Goal: Transaction & Acquisition: Purchase product/service

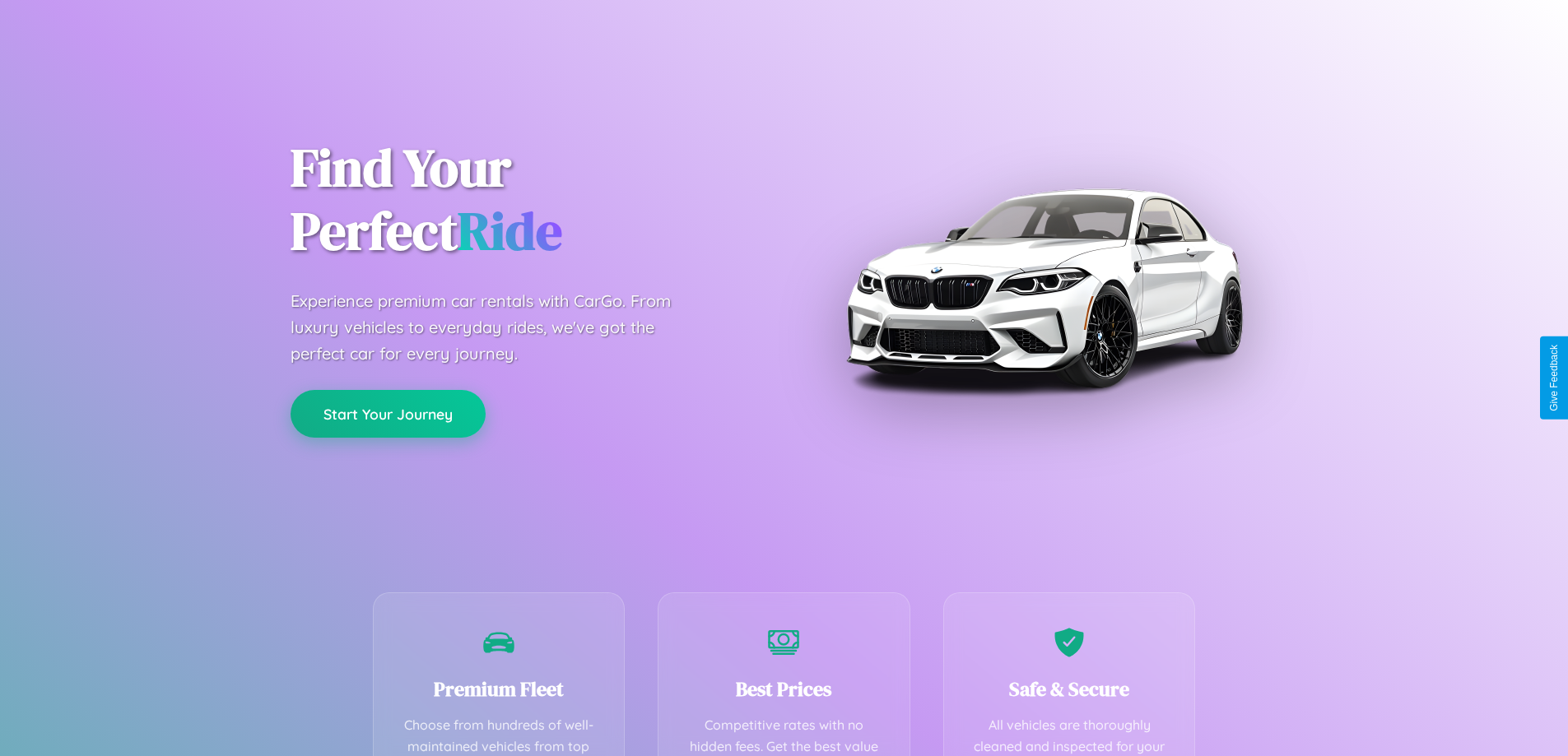
click at [388, 414] on button "Start Your Journey" at bounding box center [388, 414] width 195 height 48
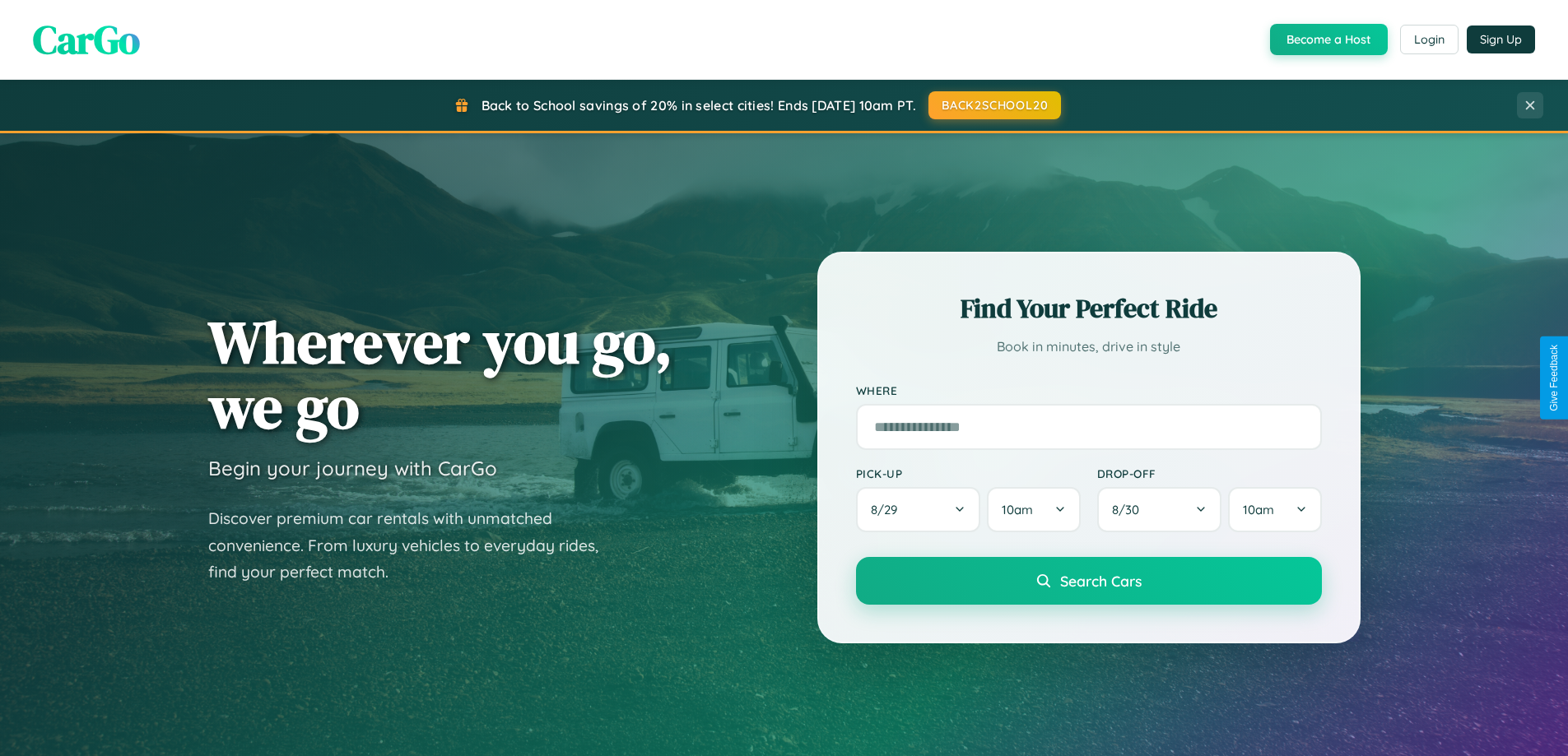
scroll to position [1132, 0]
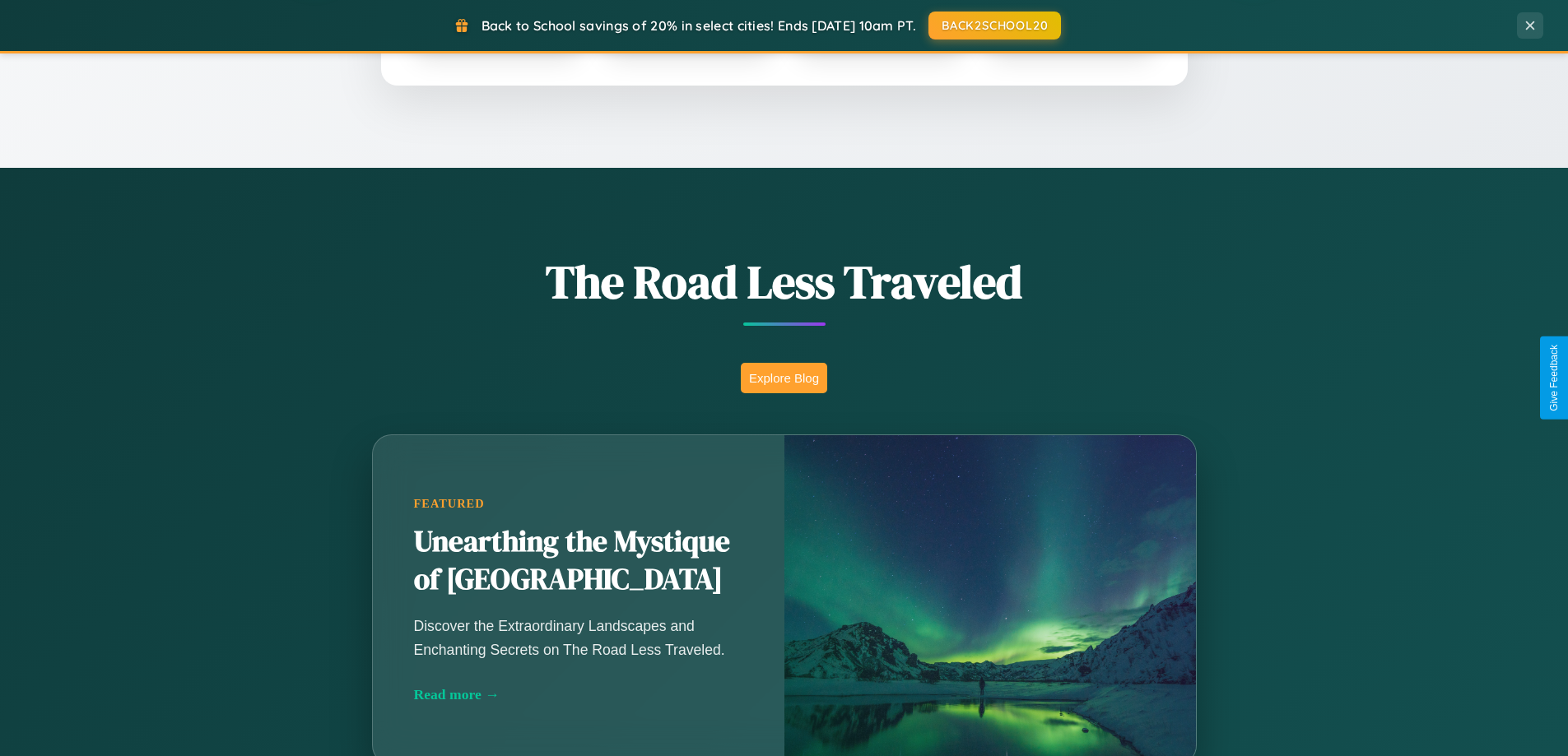
click at [783, 378] on button "Explore Blog" at bounding box center [783, 378] width 86 height 30
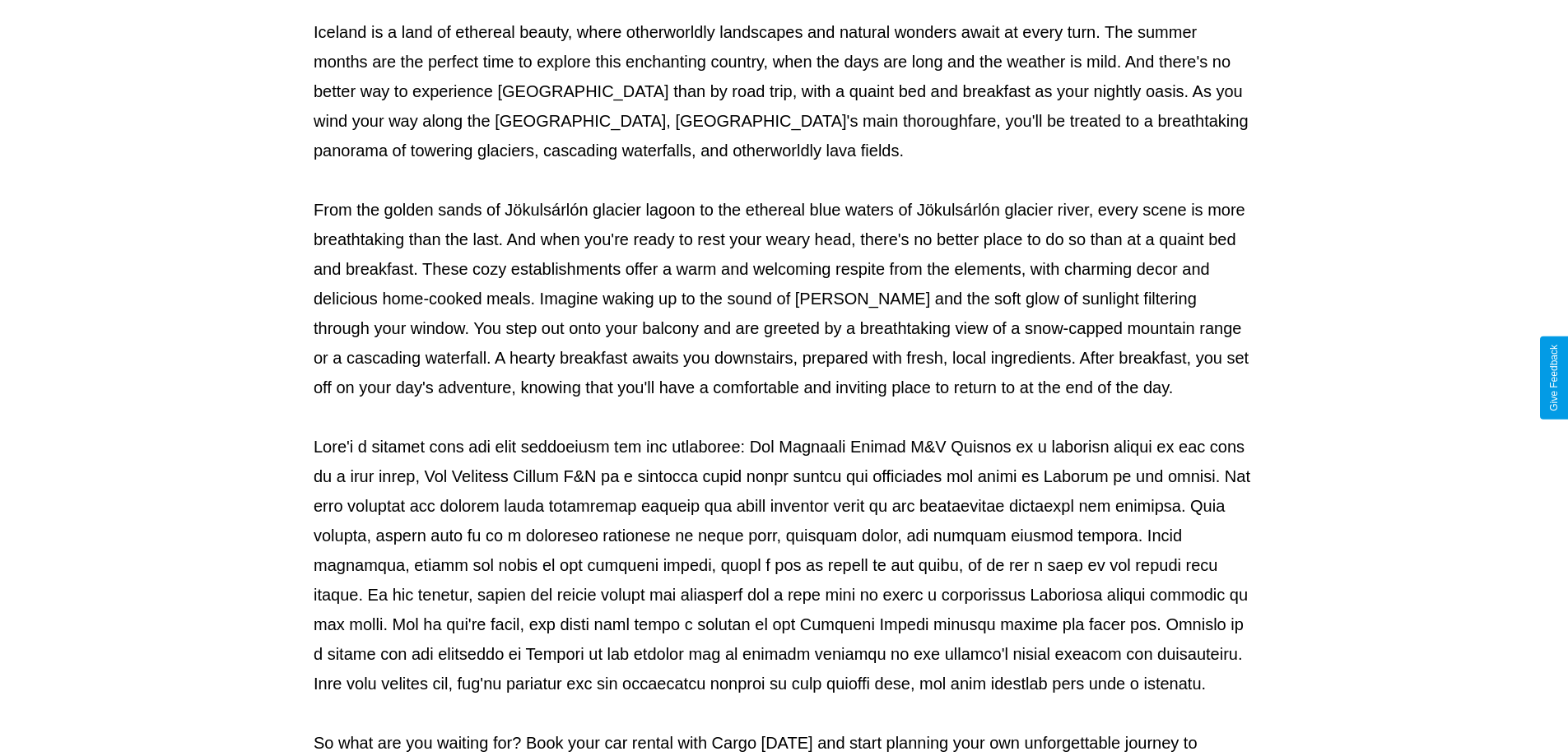
scroll to position [533, 0]
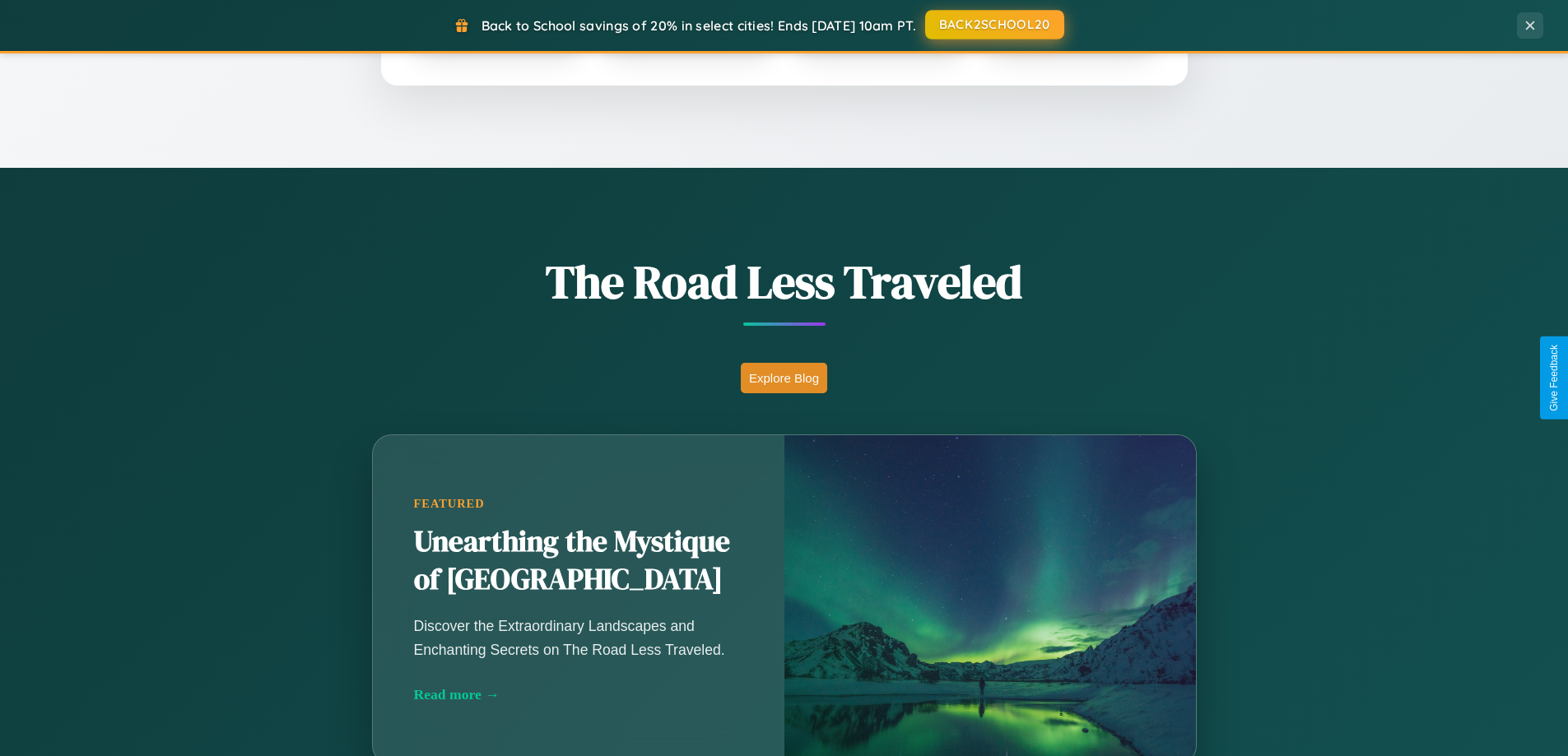
click at [993, 25] on button "BACK2SCHOOL20" at bounding box center [994, 24] width 139 height 30
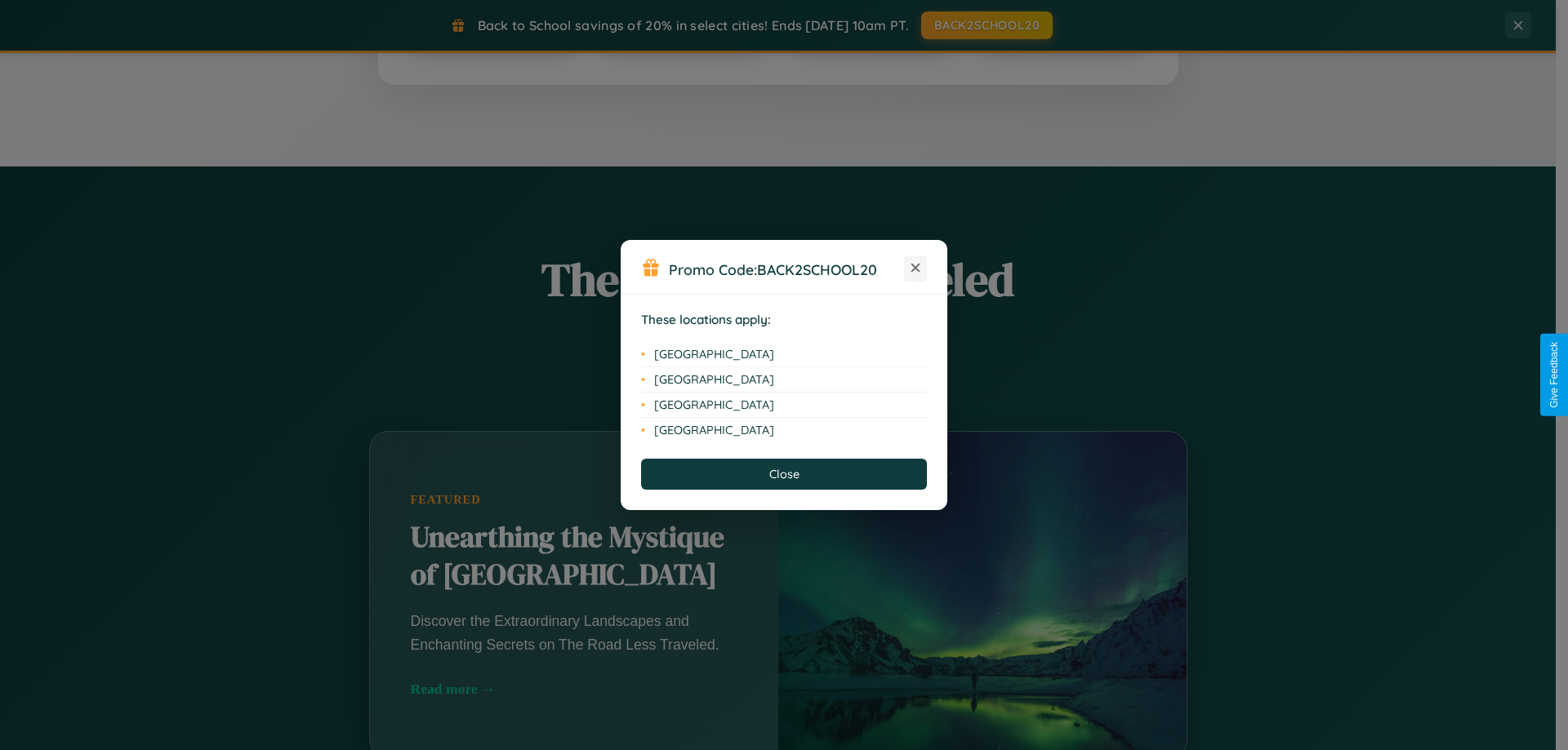
click at [916, 269] on icon at bounding box center [916, 268] width 9 height 9
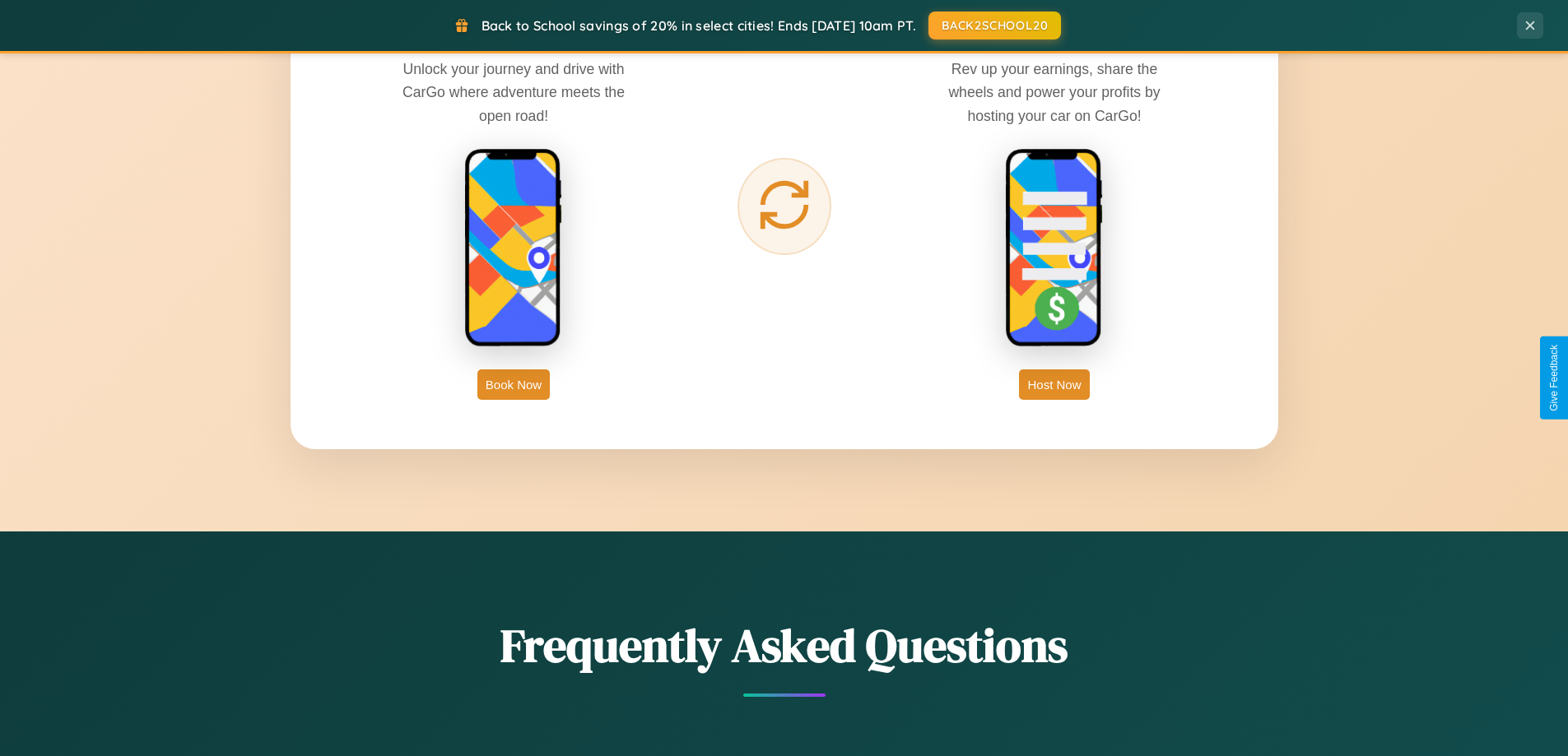
scroll to position [2644, 0]
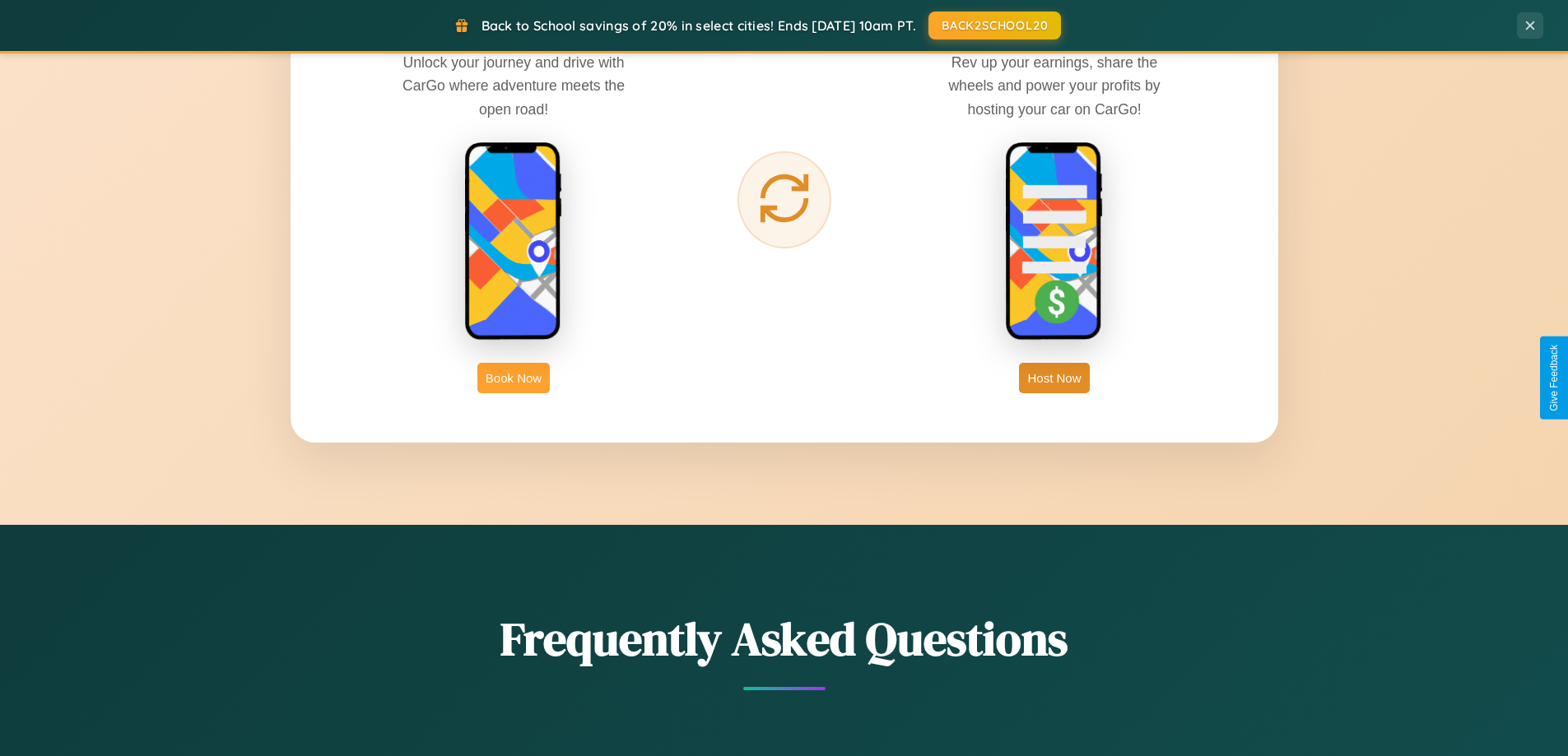
click at [514, 378] on button "Book Now" at bounding box center [513, 378] width 72 height 30
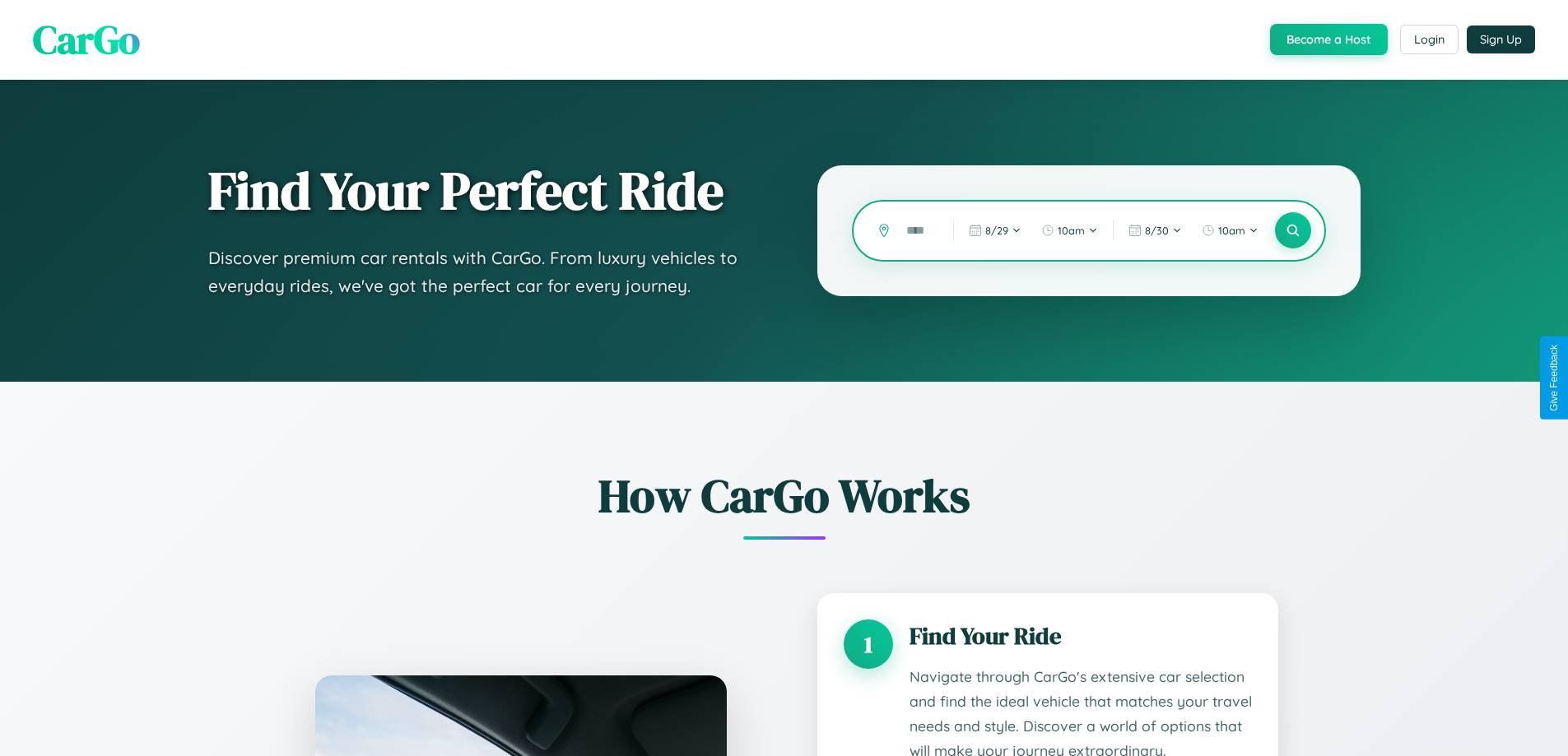
click at [918, 230] on input "text" at bounding box center [917, 230] width 39 height 29
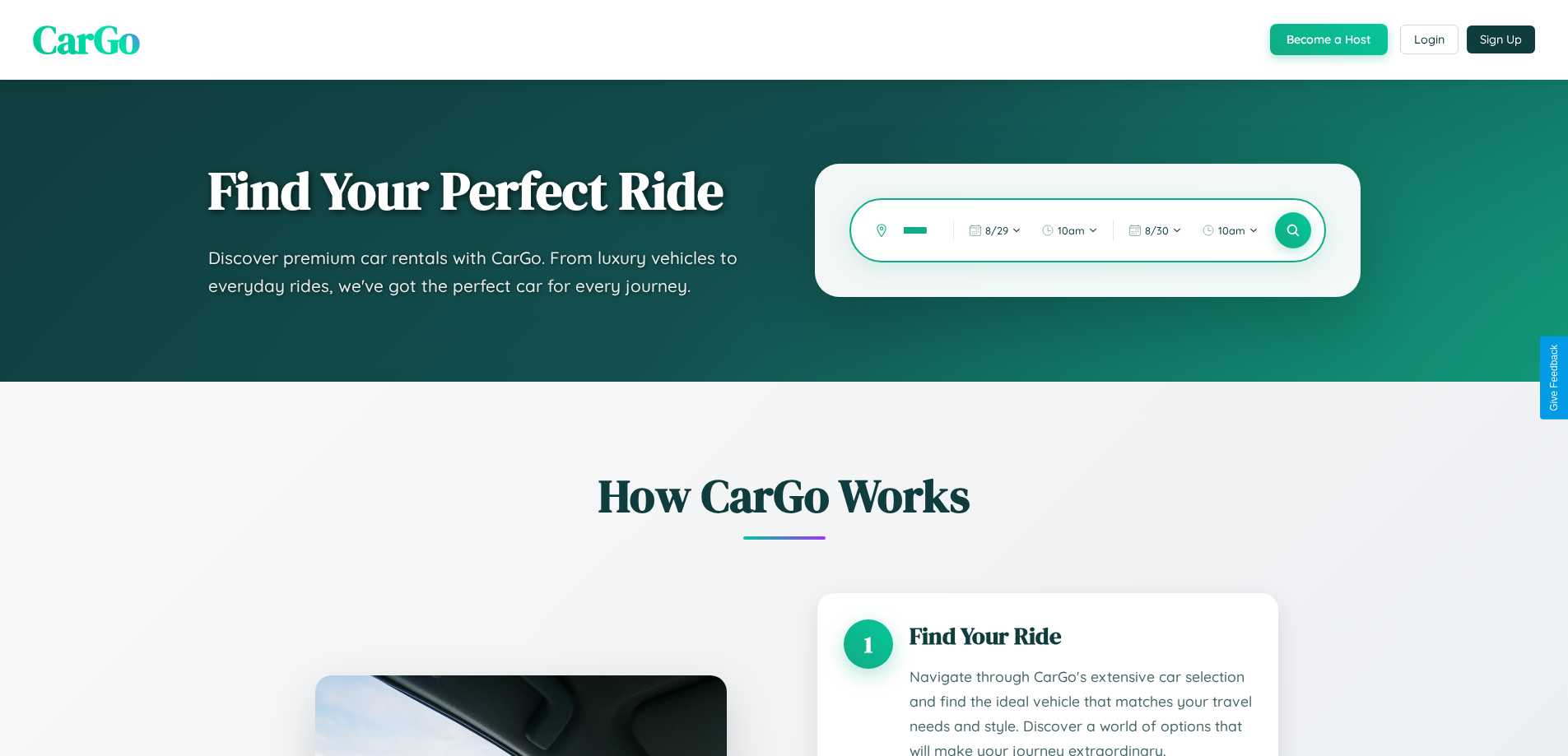
scroll to position [0, 11]
type input "******"
click at [1292, 230] on icon at bounding box center [1292, 231] width 16 height 16
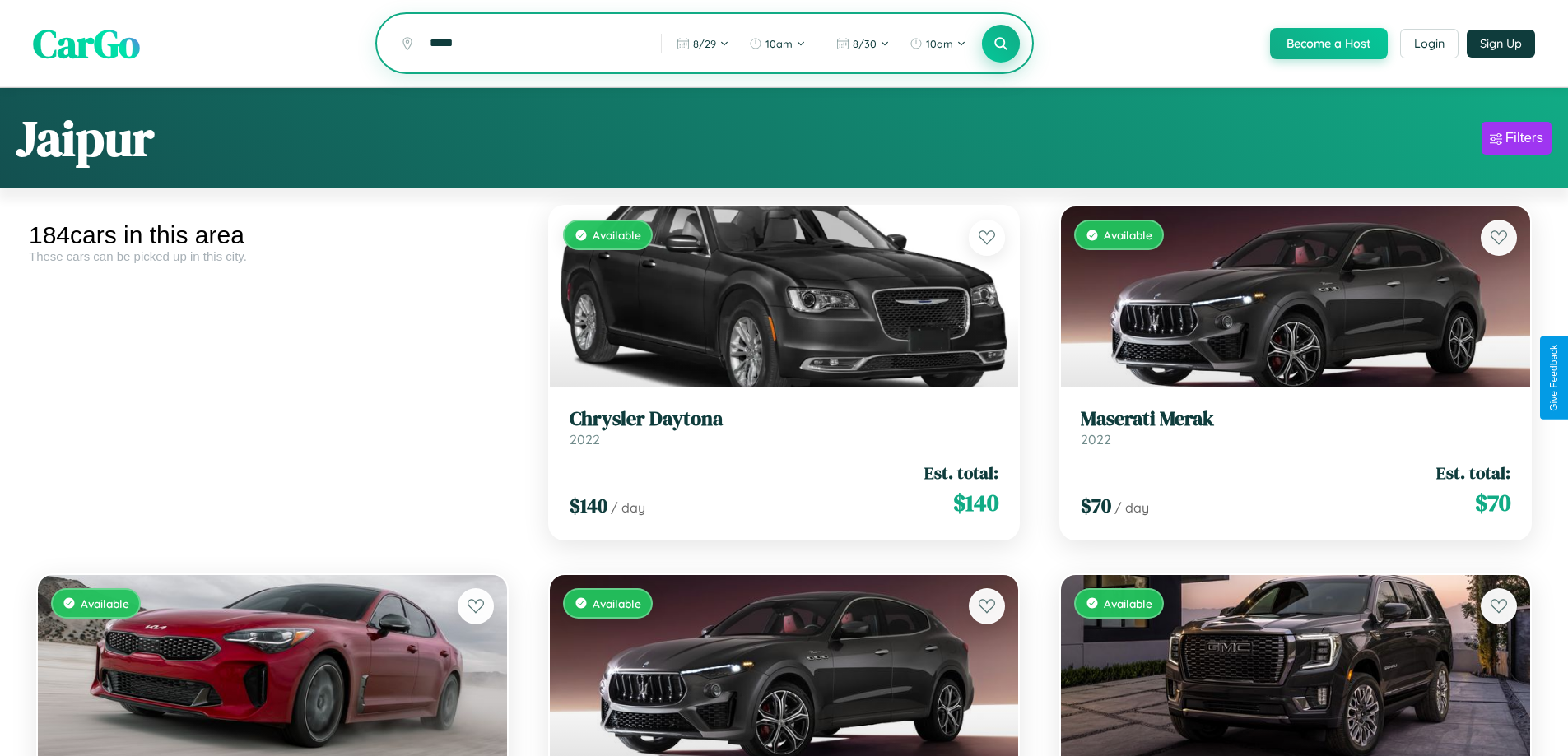
click at [1000, 44] on icon at bounding box center [1001, 43] width 16 height 16
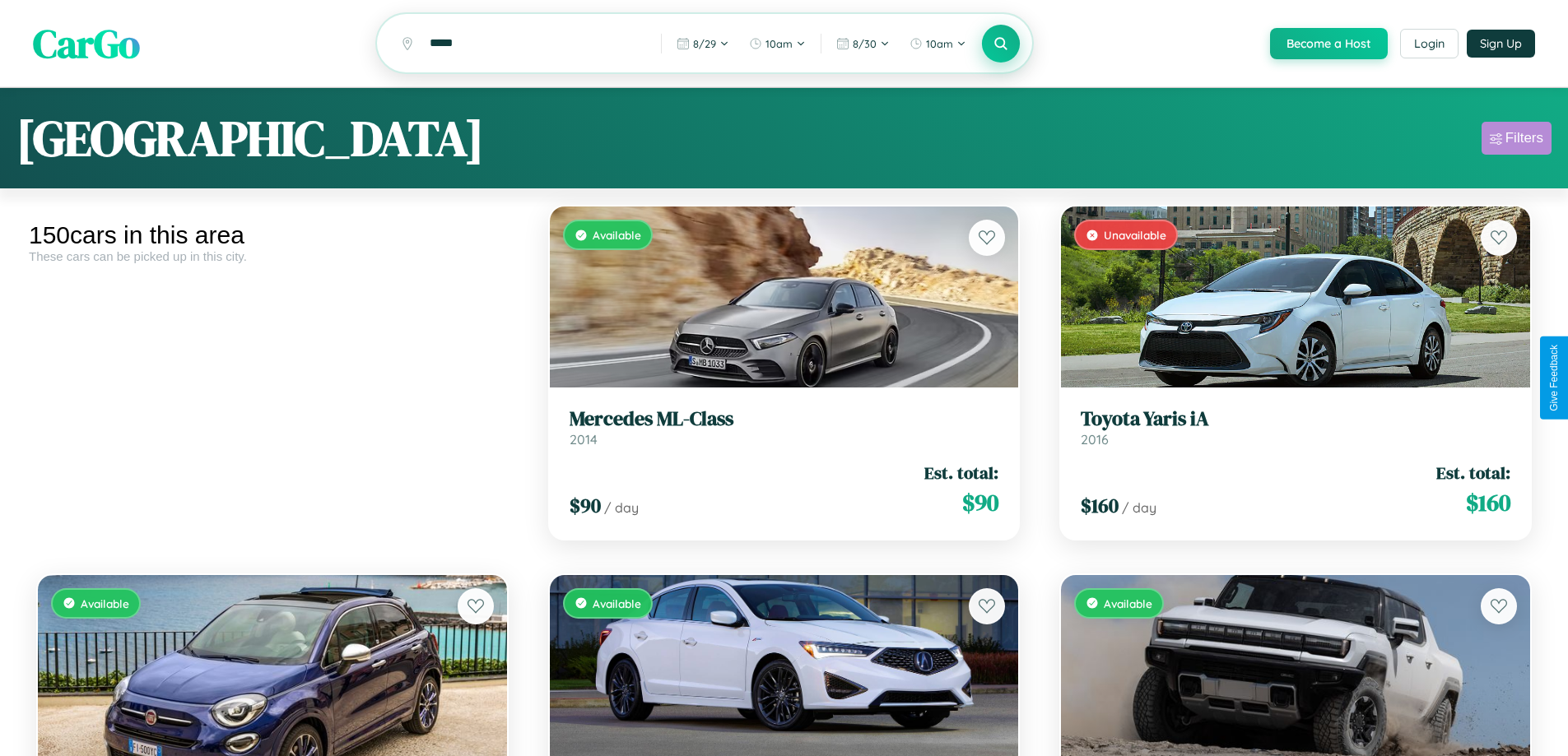
click at [1516, 141] on div "Filters" at bounding box center [1525, 138] width 38 height 17
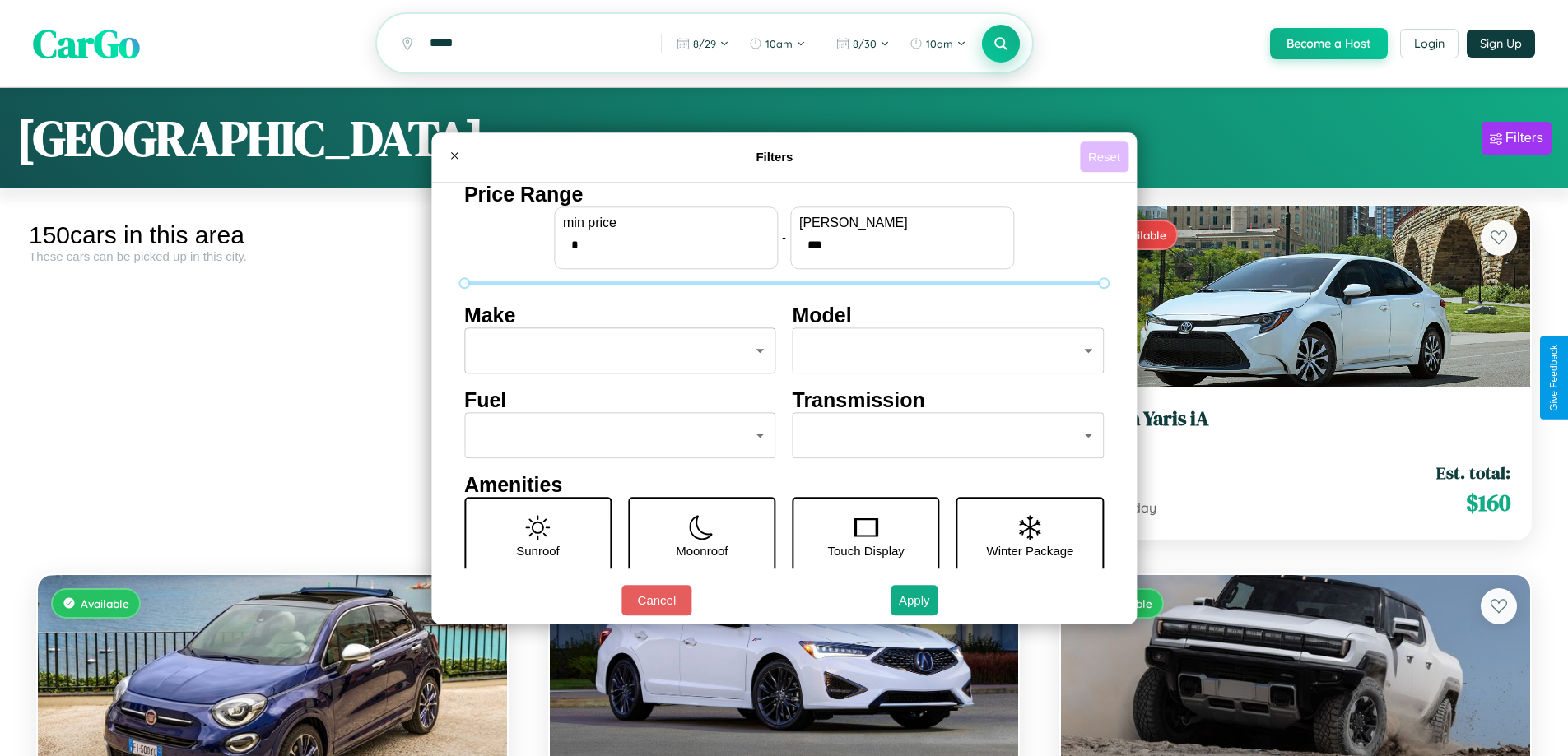
click at [1106, 156] on button "Reset" at bounding box center [1104, 156] width 49 height 30
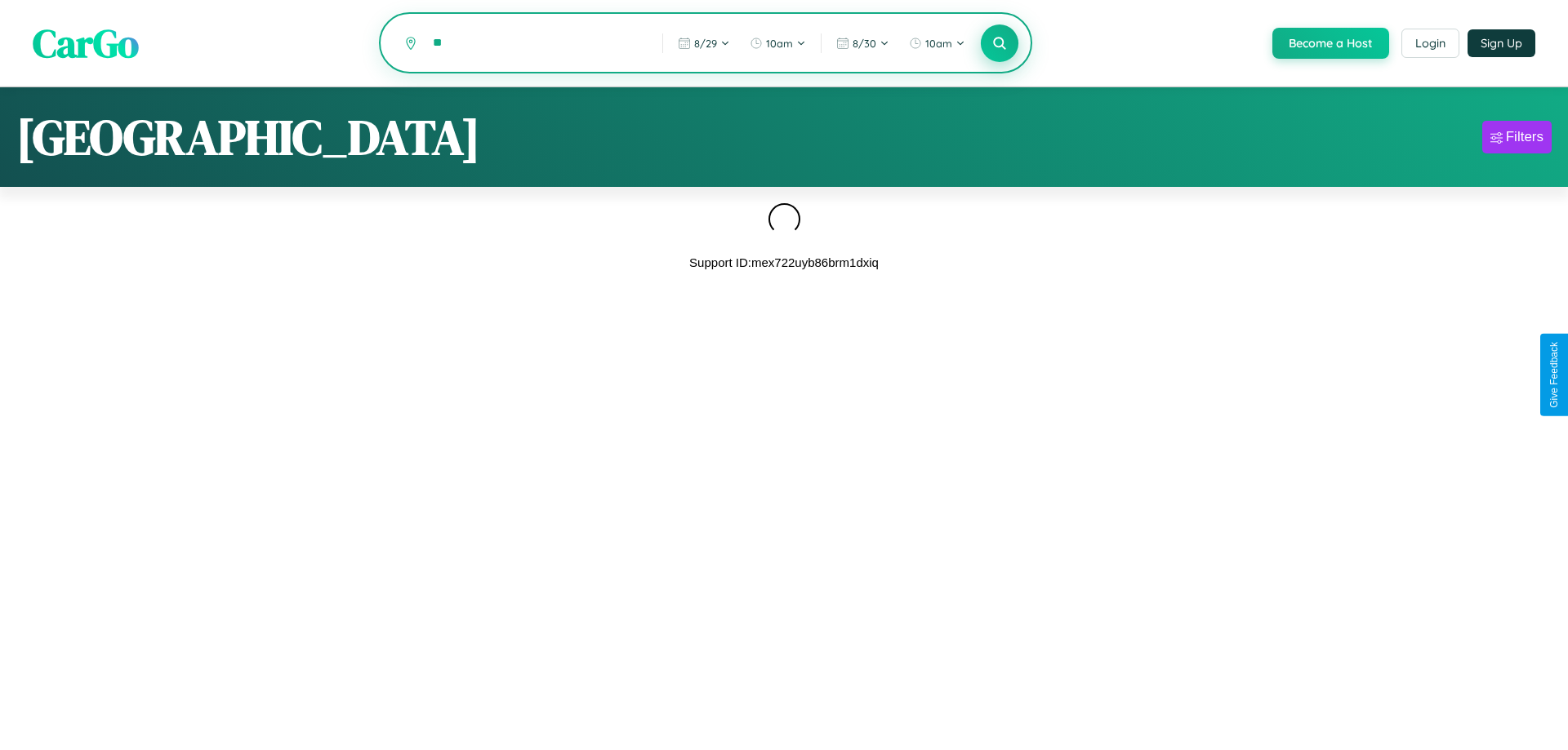
type input "*"
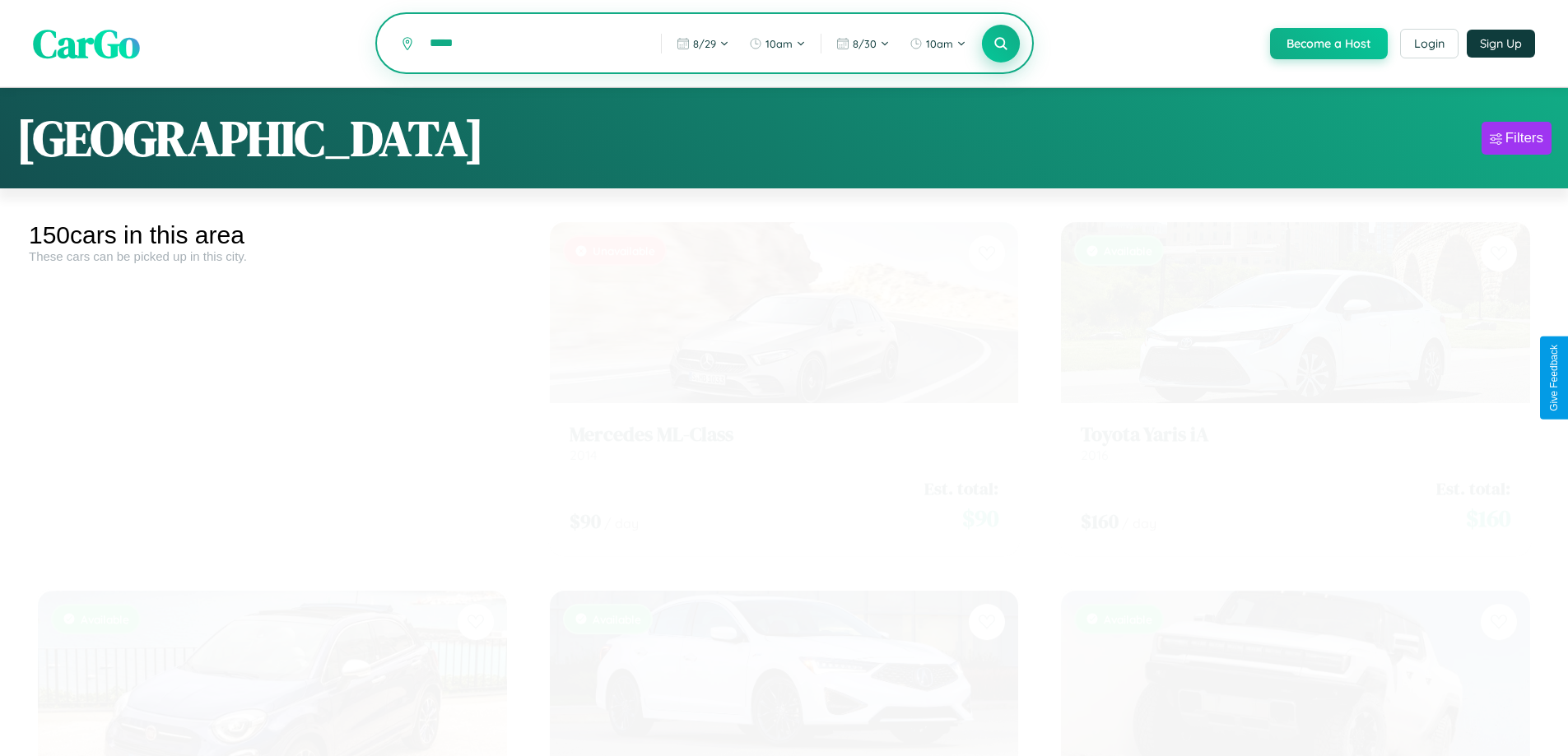
type input "*****"
click at [1000, 44] on icon at bounding box center [1001, 43] width 16 height 16
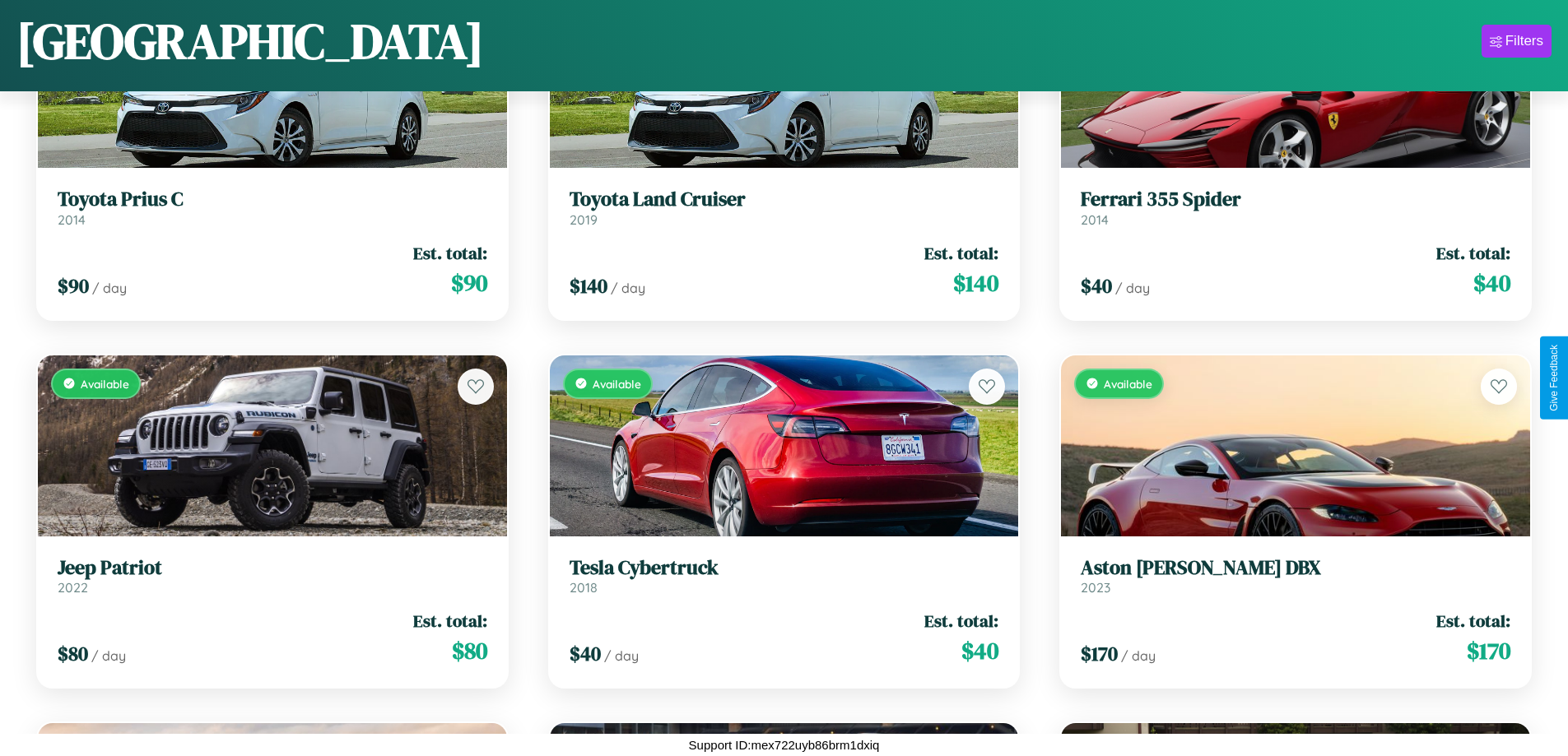
scroll to position [2811, 0]
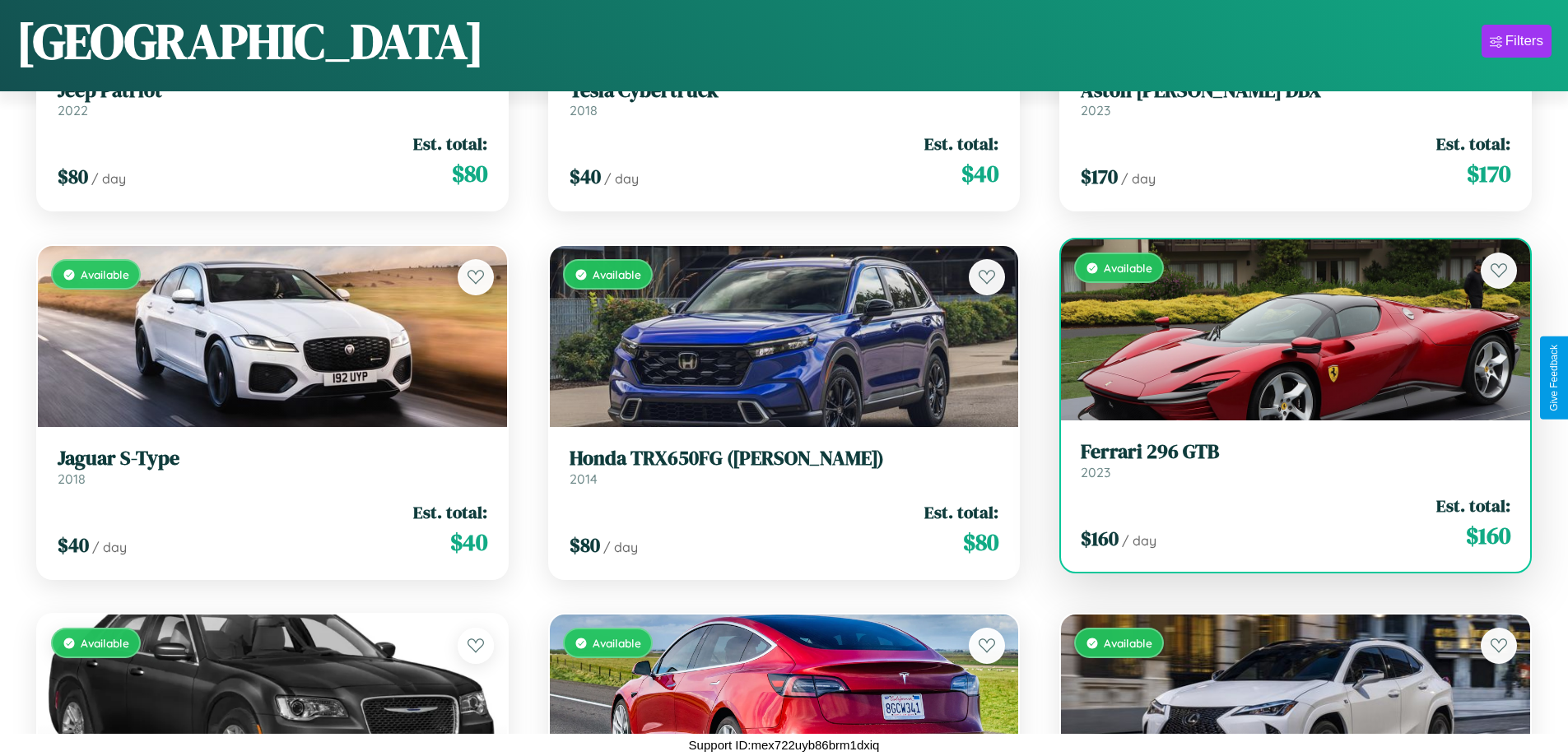
click at [1285, 465] on link "Ferrari 296 GTB 2023" at bounding box center [1295, 461] width 429 height 40
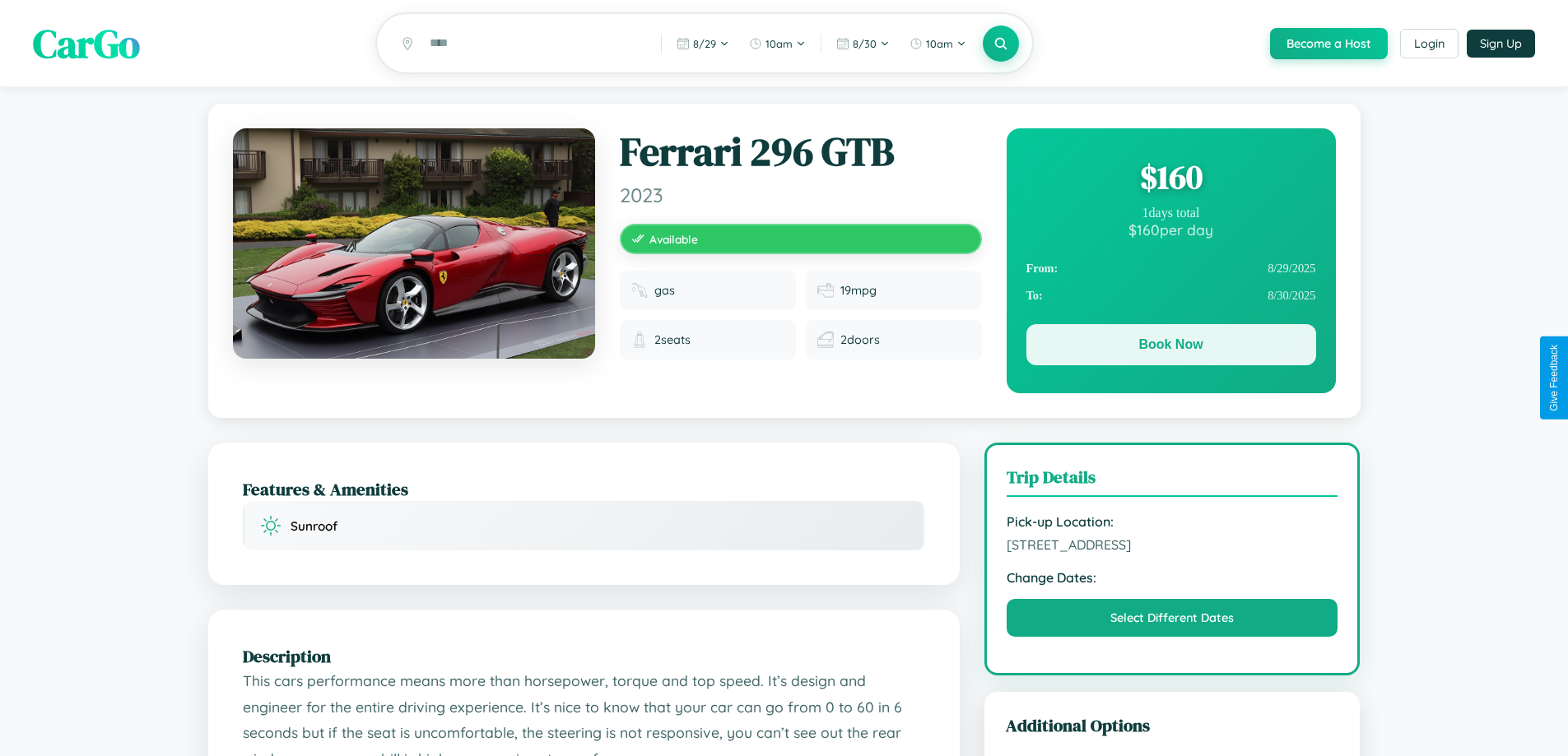
click at [1171, 348] on button "Book Now" at bounding box center [1171, 344] width 289 height 41
